Goal: Task Accomplishment & Management: Use online tool/utility

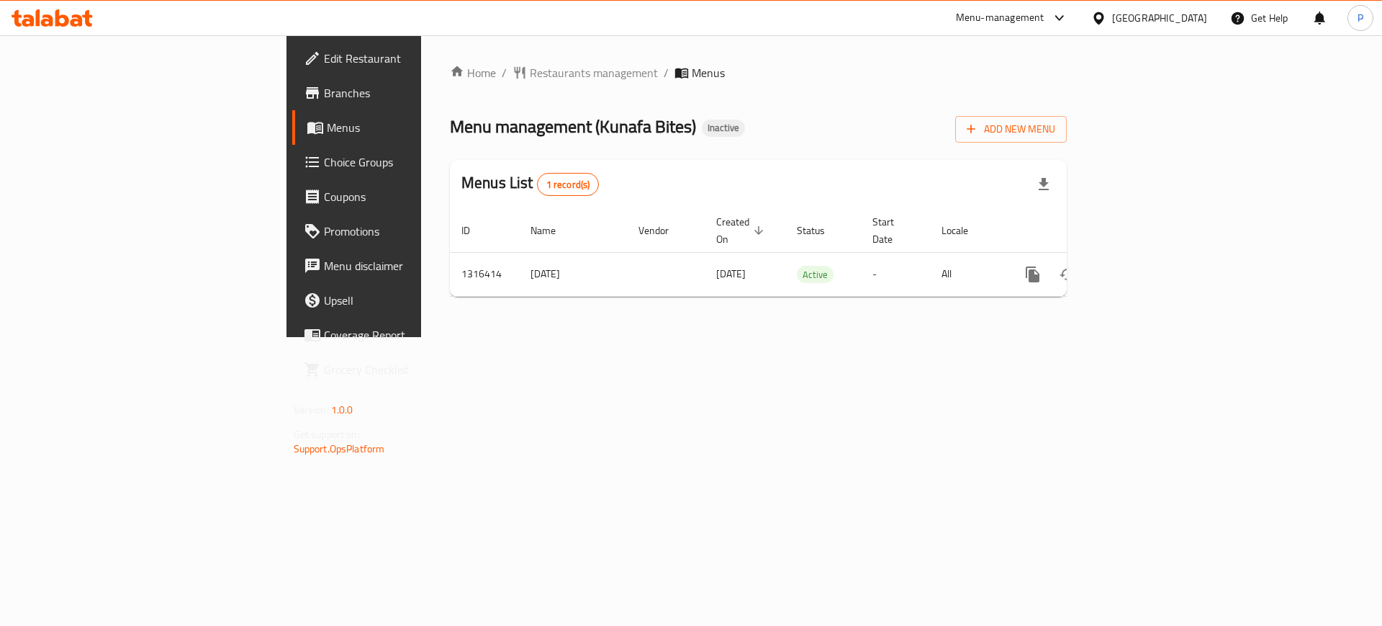
drag, startPoint x: 541, startPoint y: 398, endPoint x: 746, endPoint y: 367, distance: 207.5
click at [540, 337] on div "Home / Restaurants management / Menus Menu management ( Kunafa Bites ) Inactive…" at bounding box center [758, 186] width 675 height 302
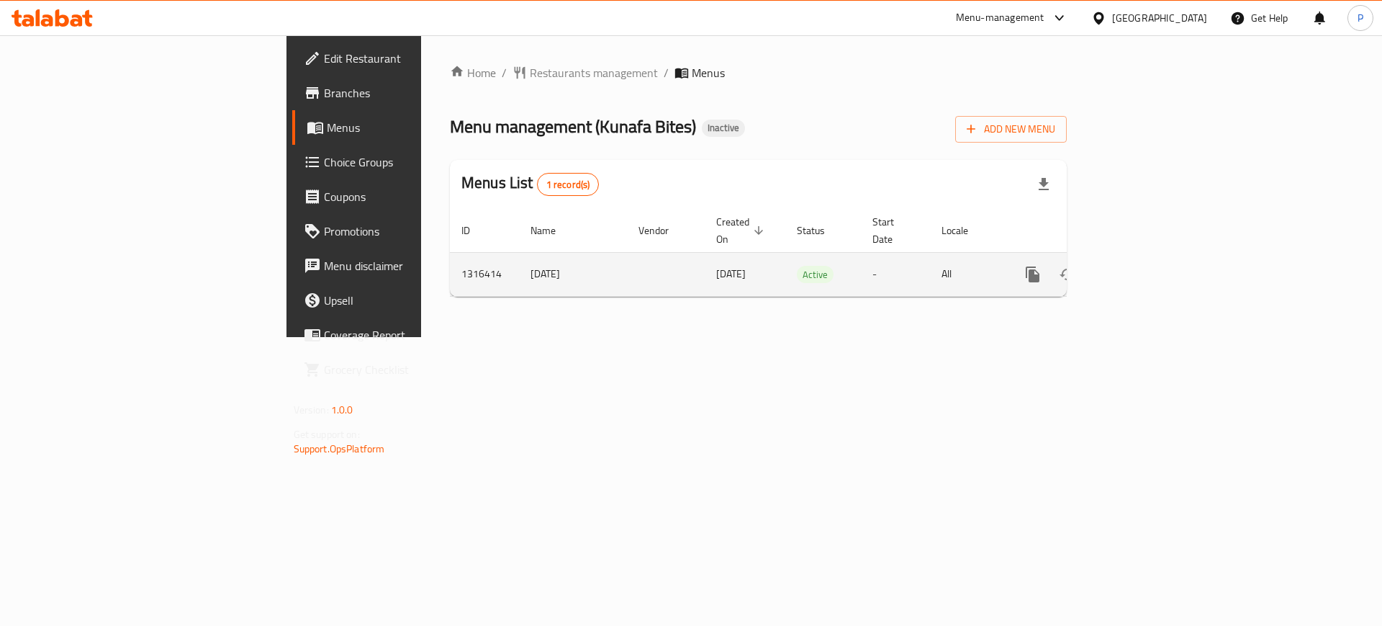
click at [1143, 268] on icon "enhanced table" at bounding box center [1136, 274] width 13 height 13
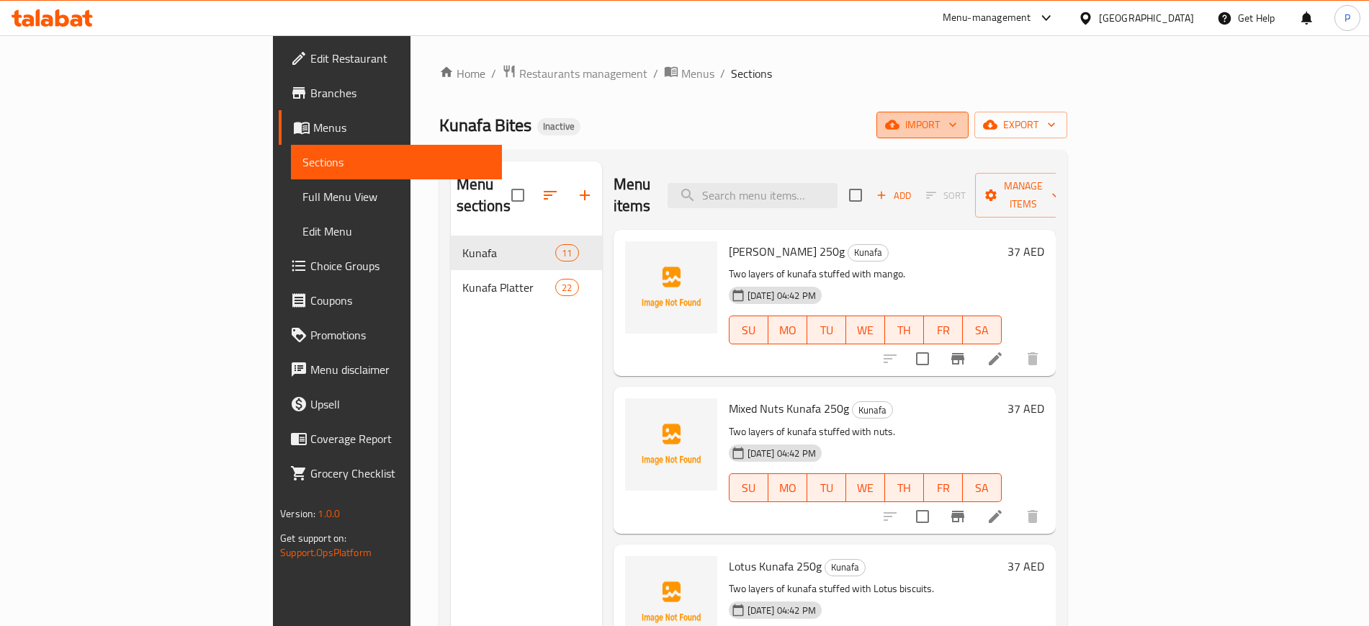
click at [957, 122] on span "import" at bounding box center [922, 125] width 69 height 18
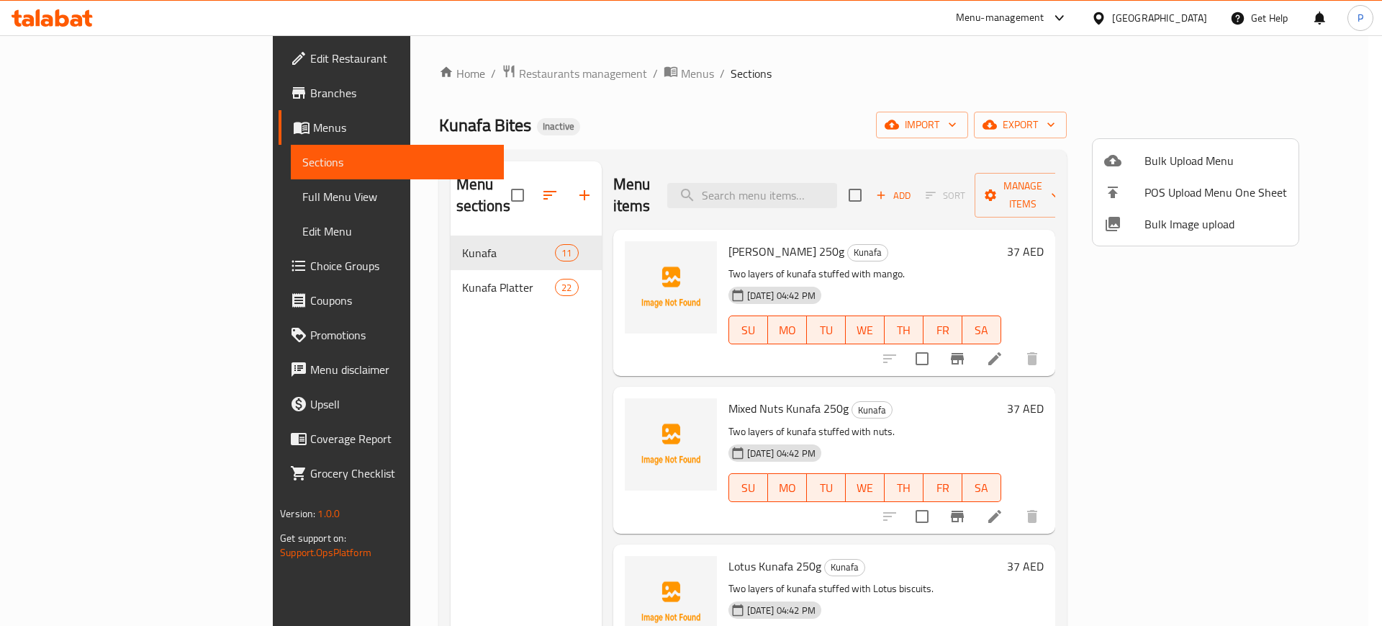
click at [1202, 222] on span "Bulk Image upload" at bounding box center [1216, 223] width 143 height 17
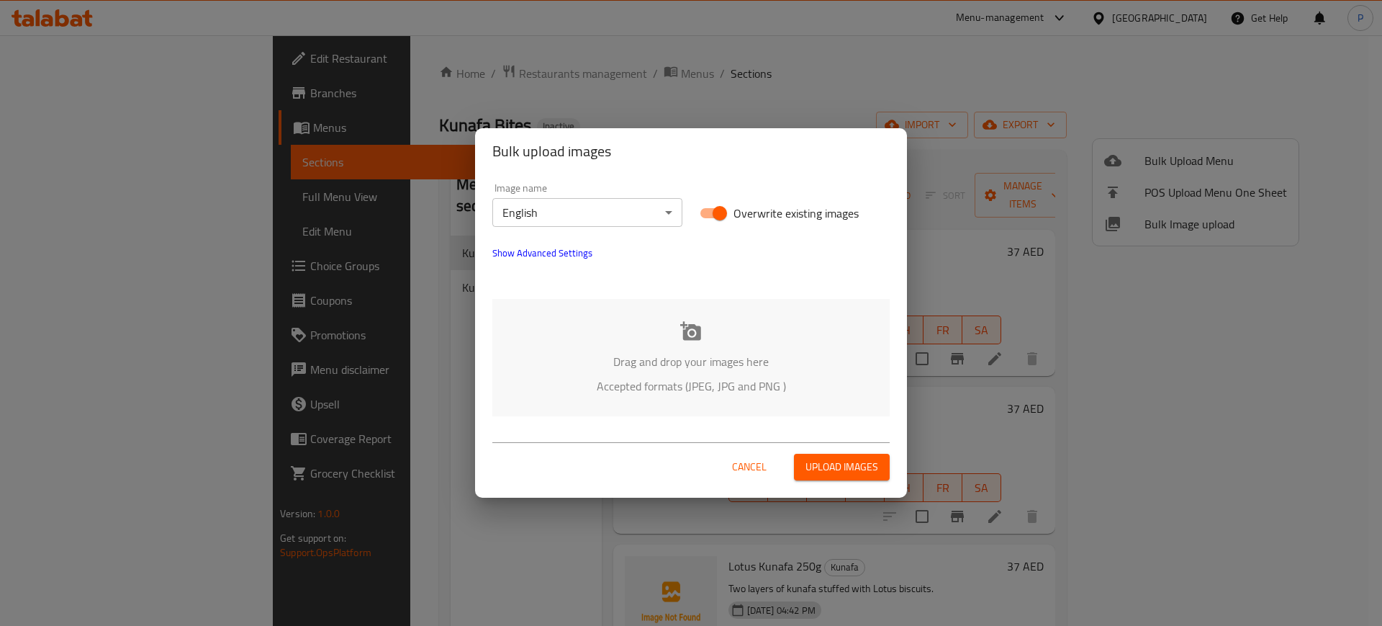
click at [773, 315] on div "Drag and drop your images here Accepted formats (JPEG, JPG and PNG )" at bounding box center [690, 357] width 397 height 117
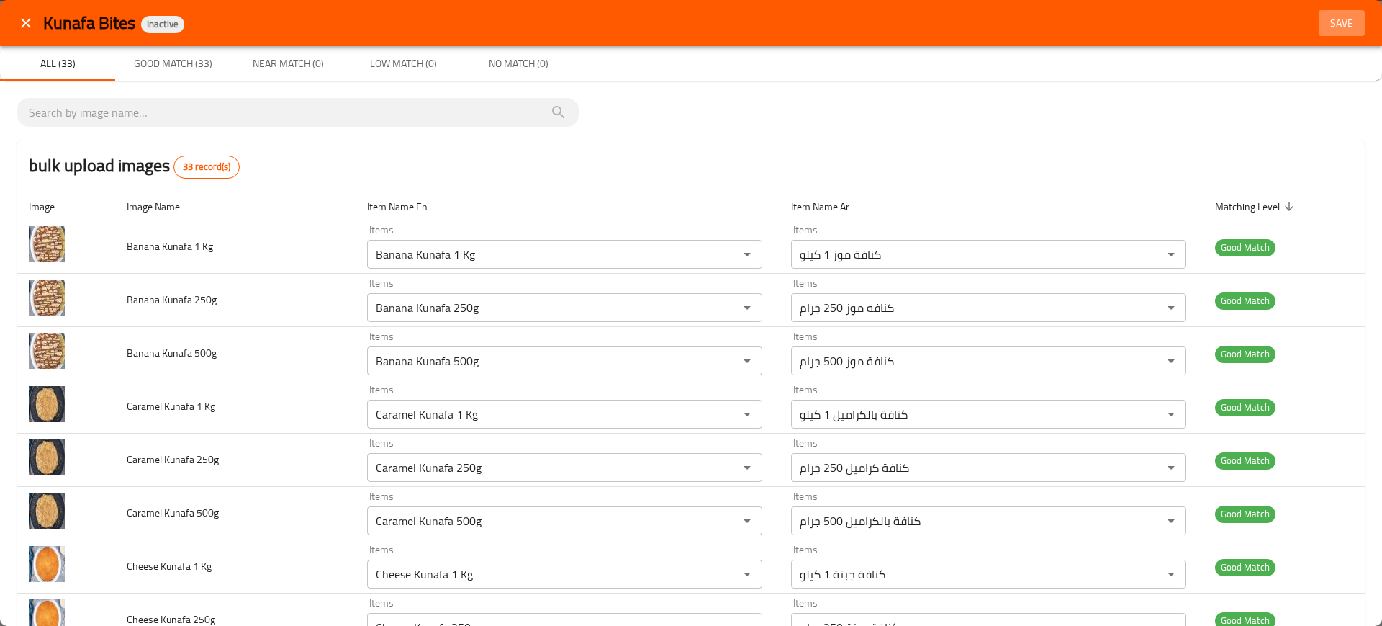
click at [1325, 20] on span "Save" at bounding box center [1342, 23] width 35 height 18
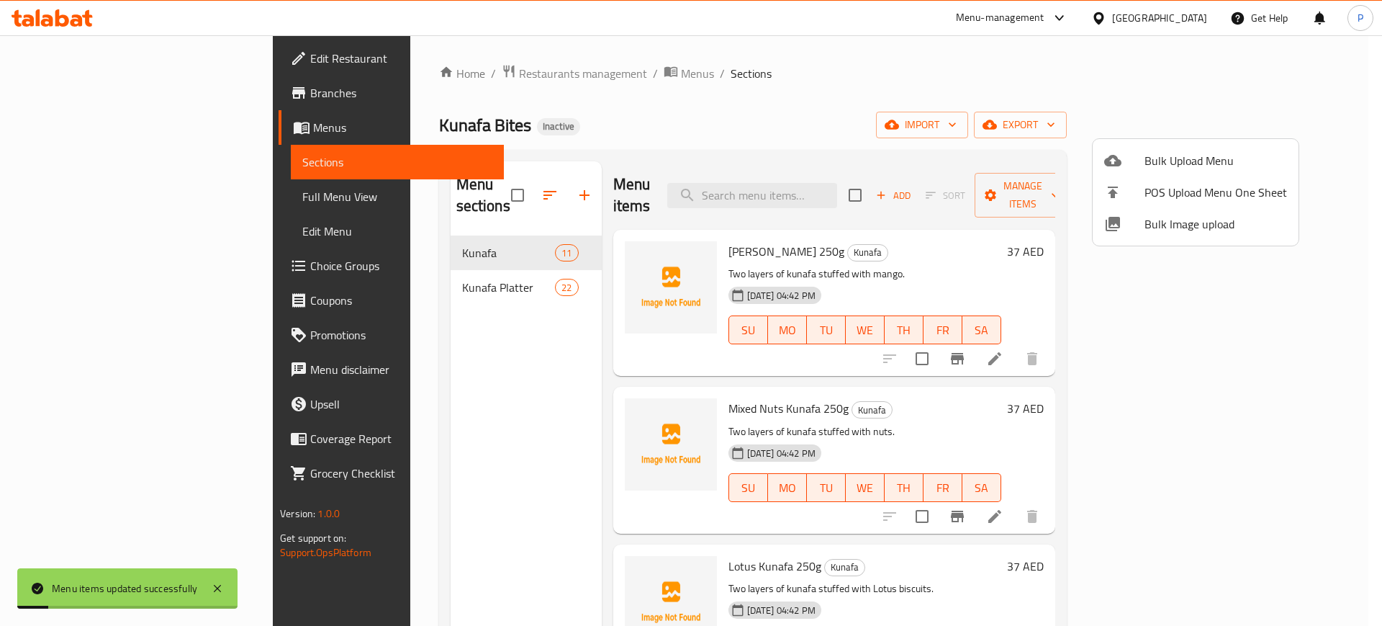
click at [363, 258] on div at bounding box center [691, 313] width 1382 height 626
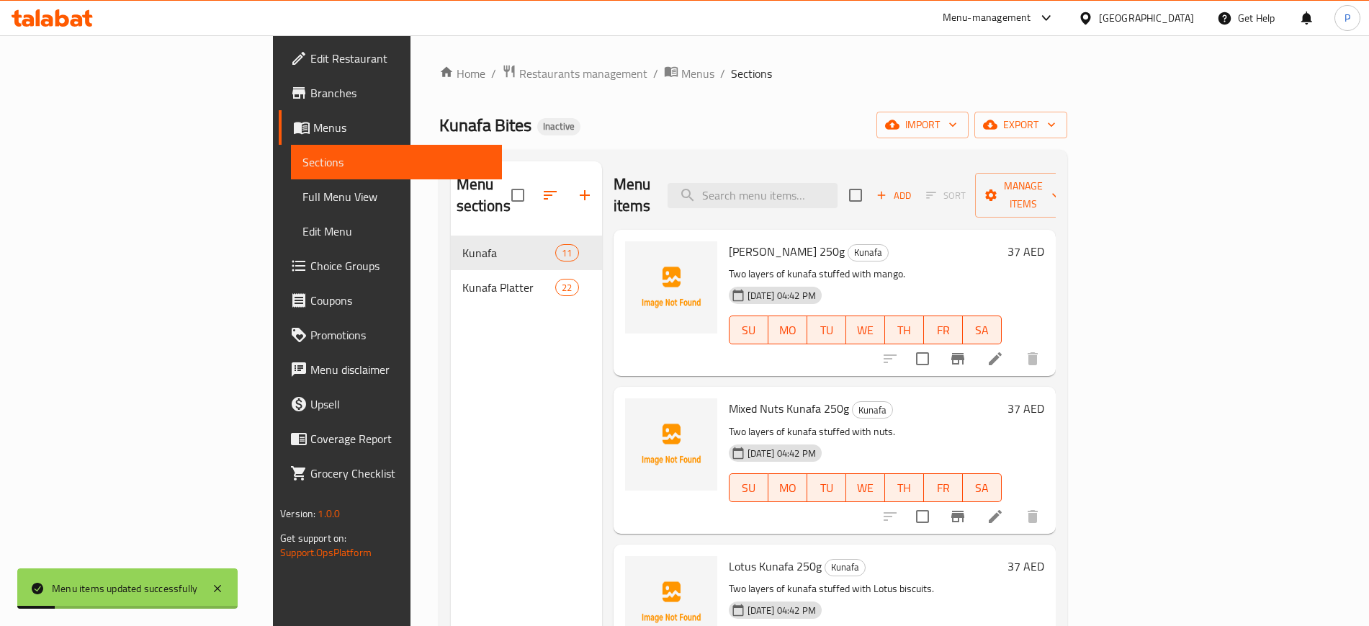
click at [462, 279] on span "Kunafa Platter" at bounding box center [509, 287] width 94 height 17
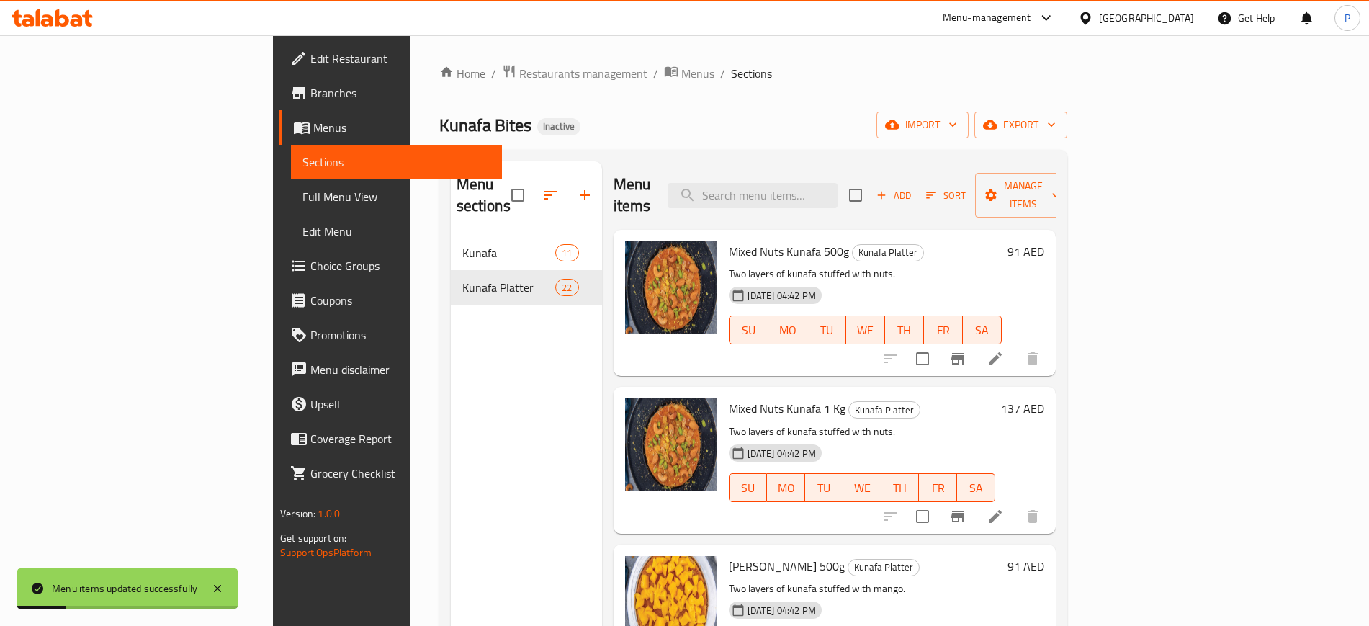
click at [302, 193] on span "Full Menu View" at bounding box center [395, 196] width 187 height 17
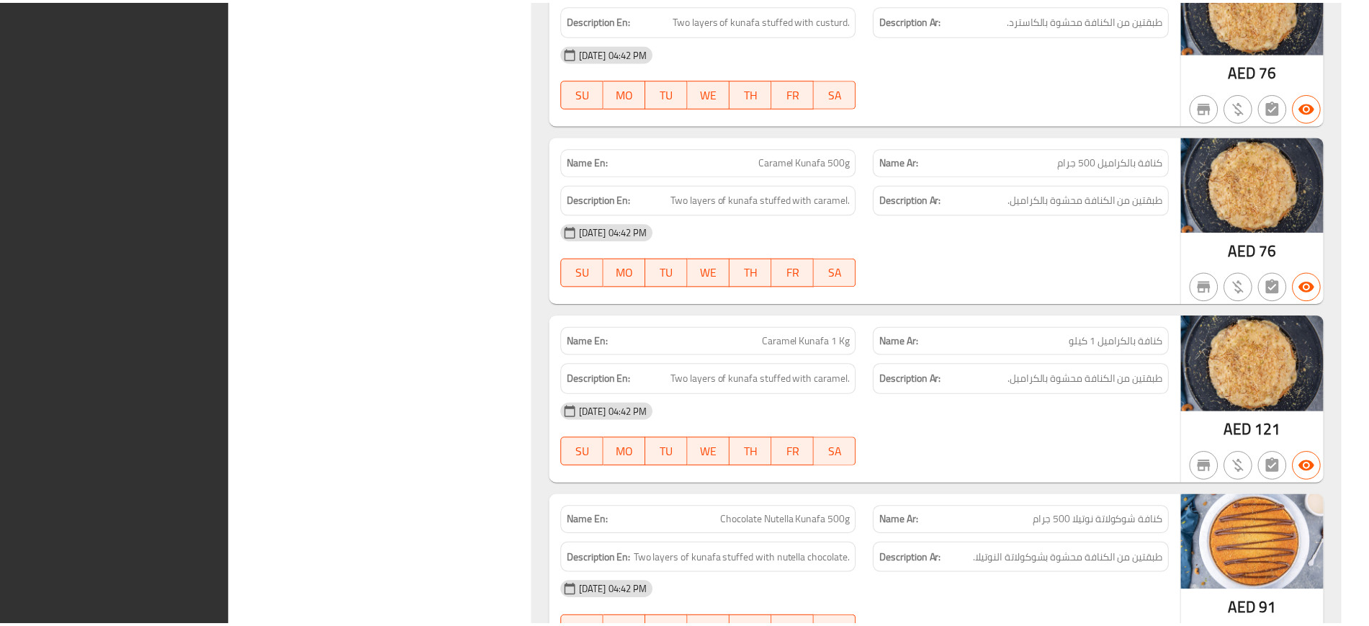
scroll to position [5744, 0]
